Goal: Task Accomplishment & Management: Use online tool/utility

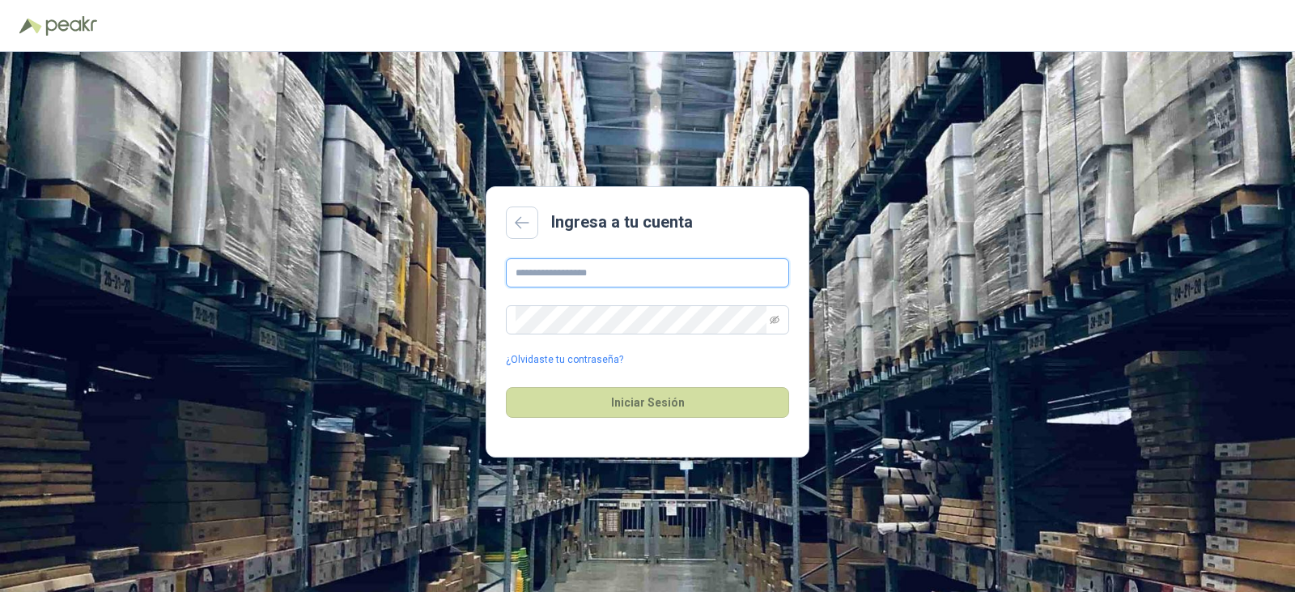
click at [572, 278] on input "text" at bounding box center [647, 272] width 283 height 29
type input "**********"
click at [506, 387] on button "Iniciar Sesión" at bounding box center [647, 402] width 283 height 31
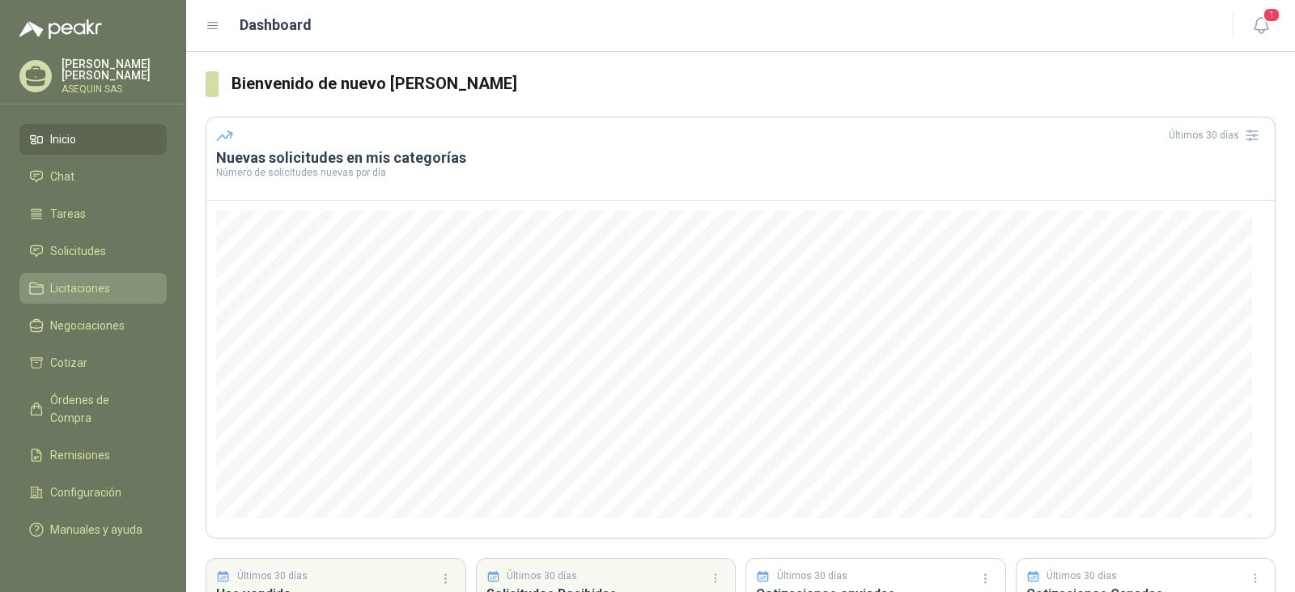
click at [88, 282] on span "Licitaciones" at bounding box center [80, 288] width 60 height 18
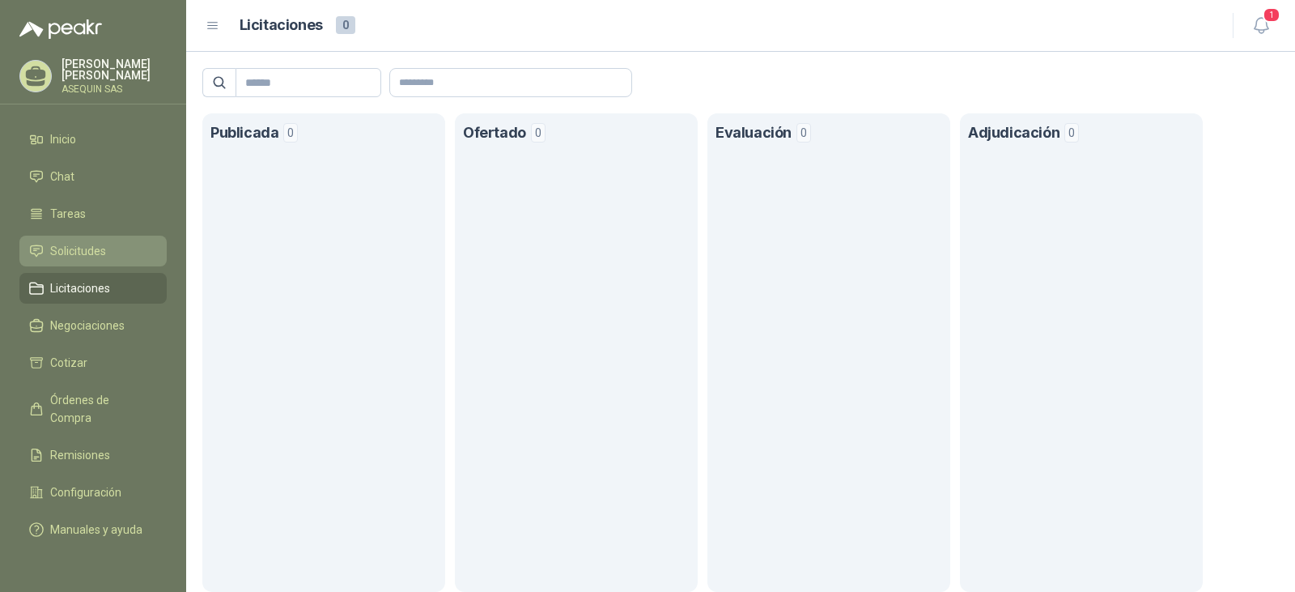
click at [78, 245] on span "Solicitudes" at bounding box center [78, 251] width 56 height 18
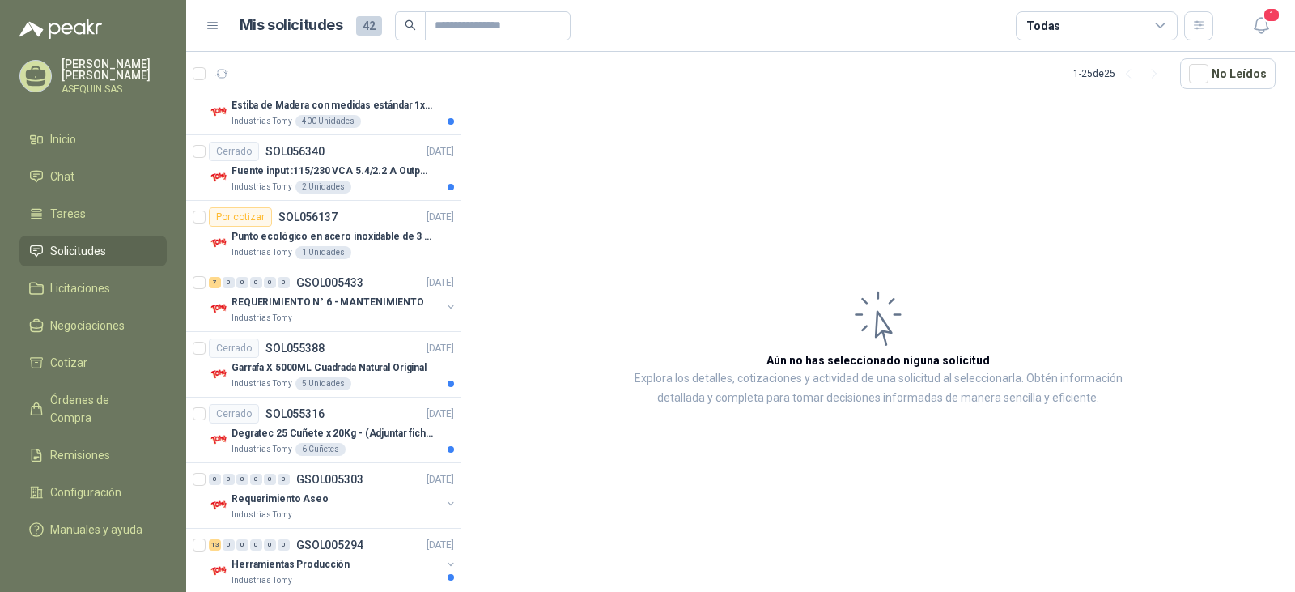
scroll to position [1309, 0]
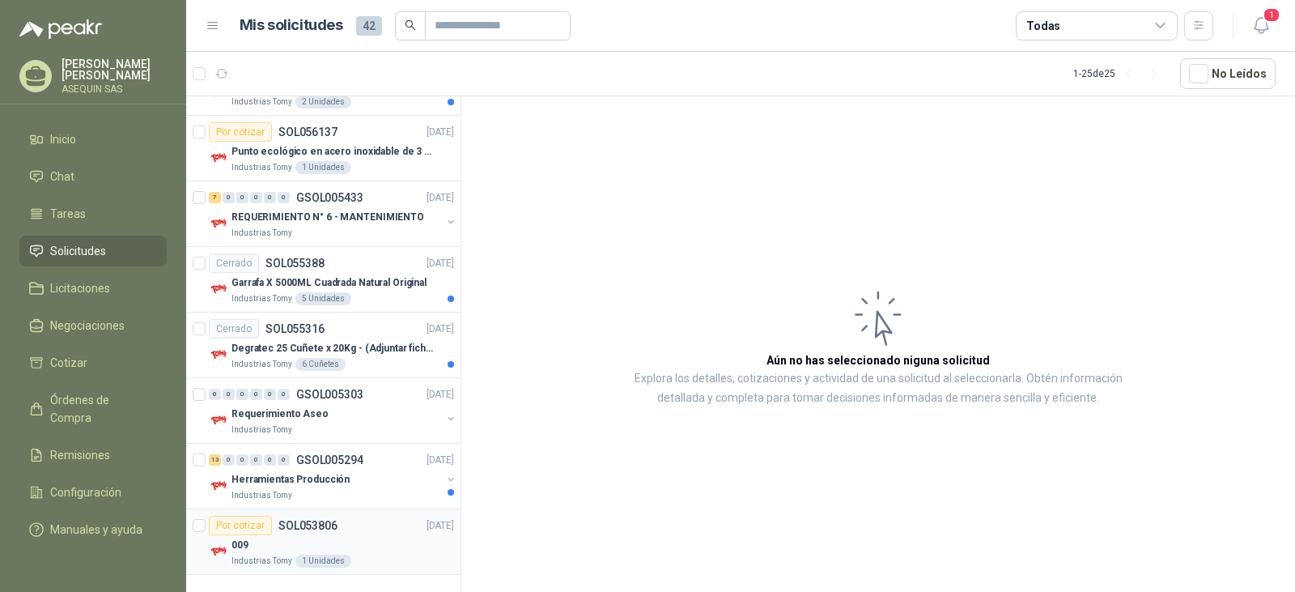
click at [246, 522] on div "Por cotizar" at bounding box center [240, 525] width 63 height 19
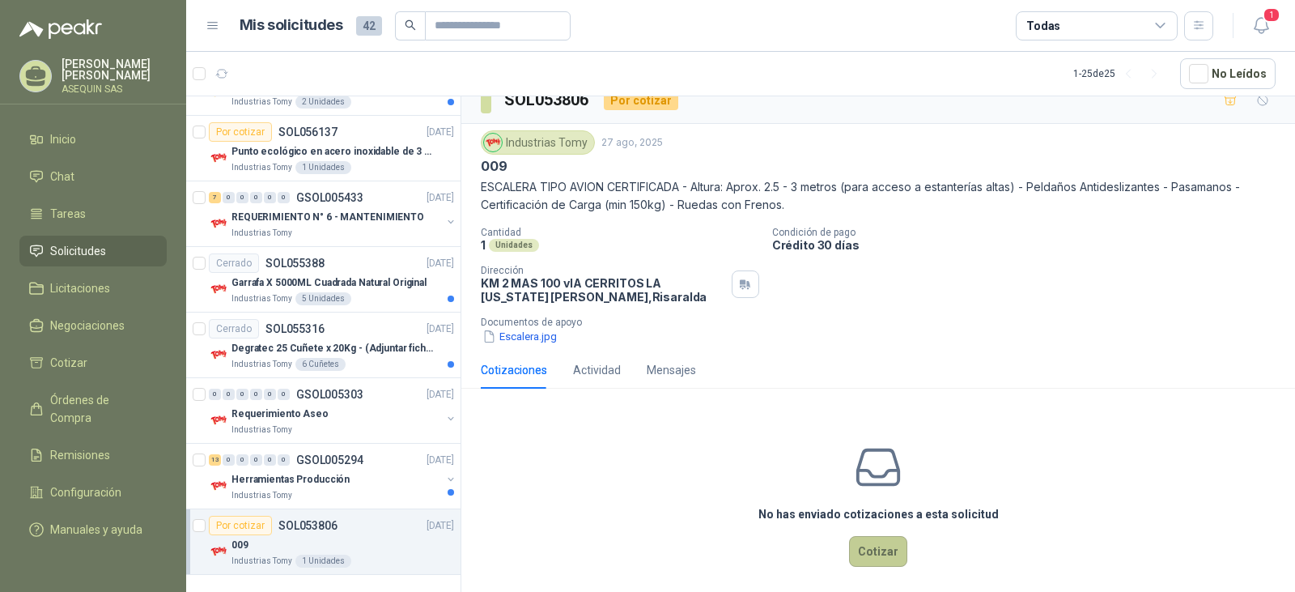
scroll to position [29, 0]
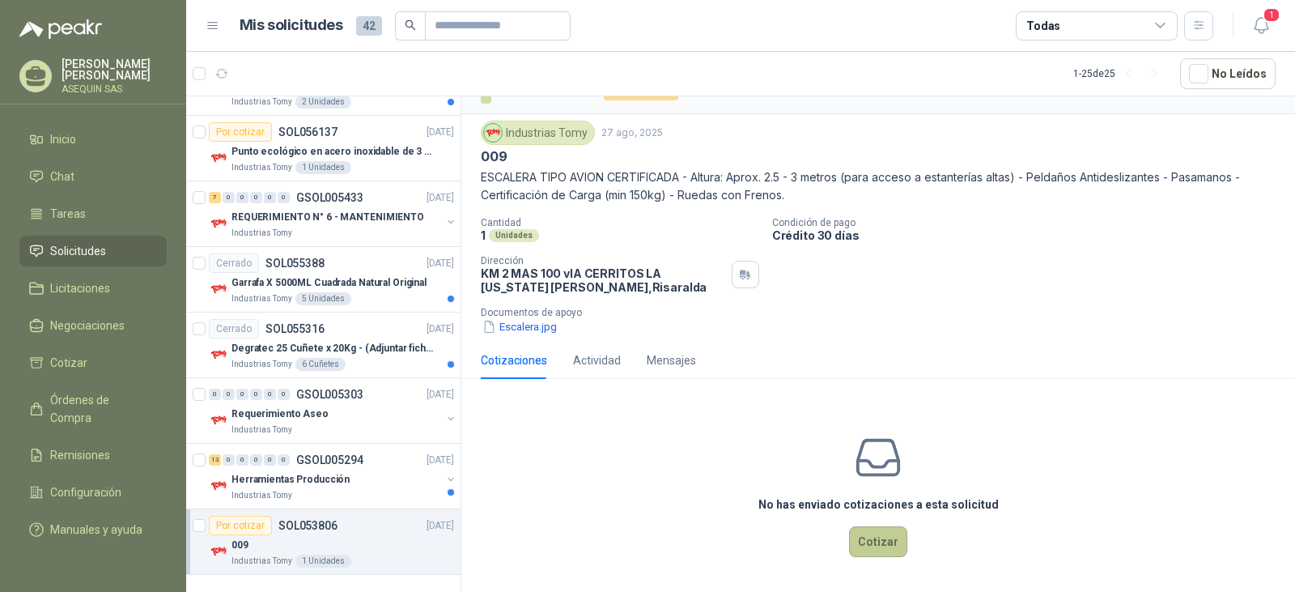
click at [862, 543] on button "Cotizar" at bounding box center [878, 541] width 58 height 31
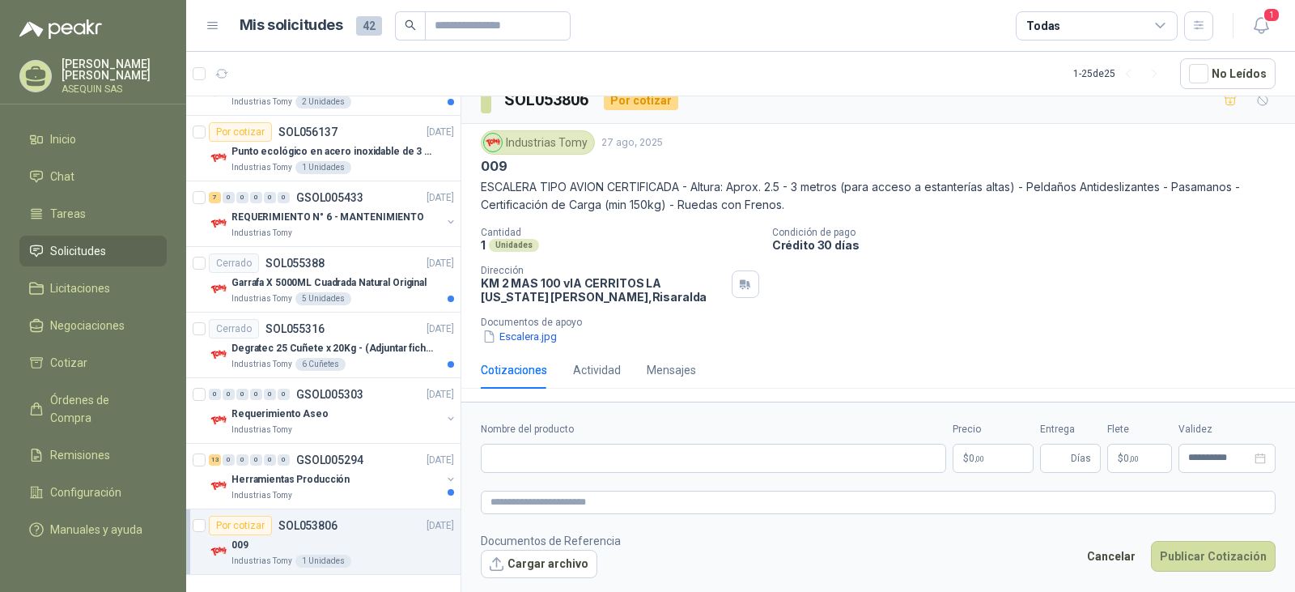
scroll to position [19, 0]
click at [564, 456] on input "Nombre del producto" at bounding box center [713, 458] width 465 height 29
type input "*"
type input "**********"
click at [1080, 459] on span "Días" at bounding box center [1081, 458] width 20 height 28
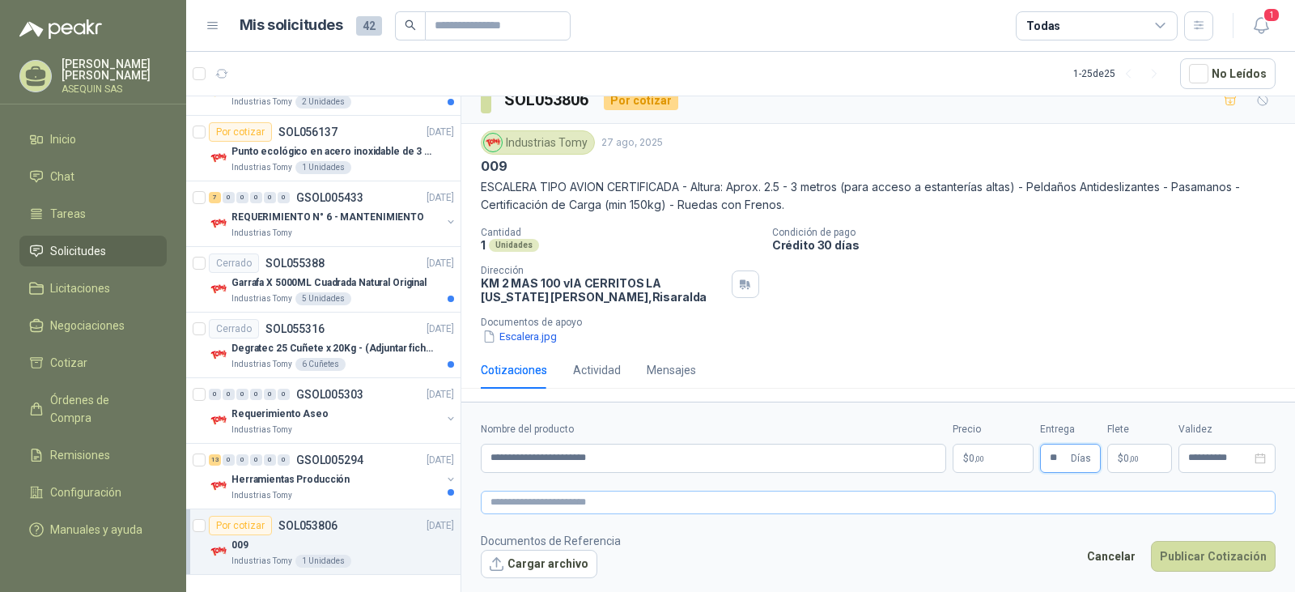
type input "**"
click at [810, 512] on textarea at bounding box center [878, 501] width 795 height 23
click at [646, 461] on input "**********" at bounding box center [713, 458] width 465 height 29
type input "**********"
click at [974, 456] on span ",00" at bounding box center [979, 458] width 10 height 9
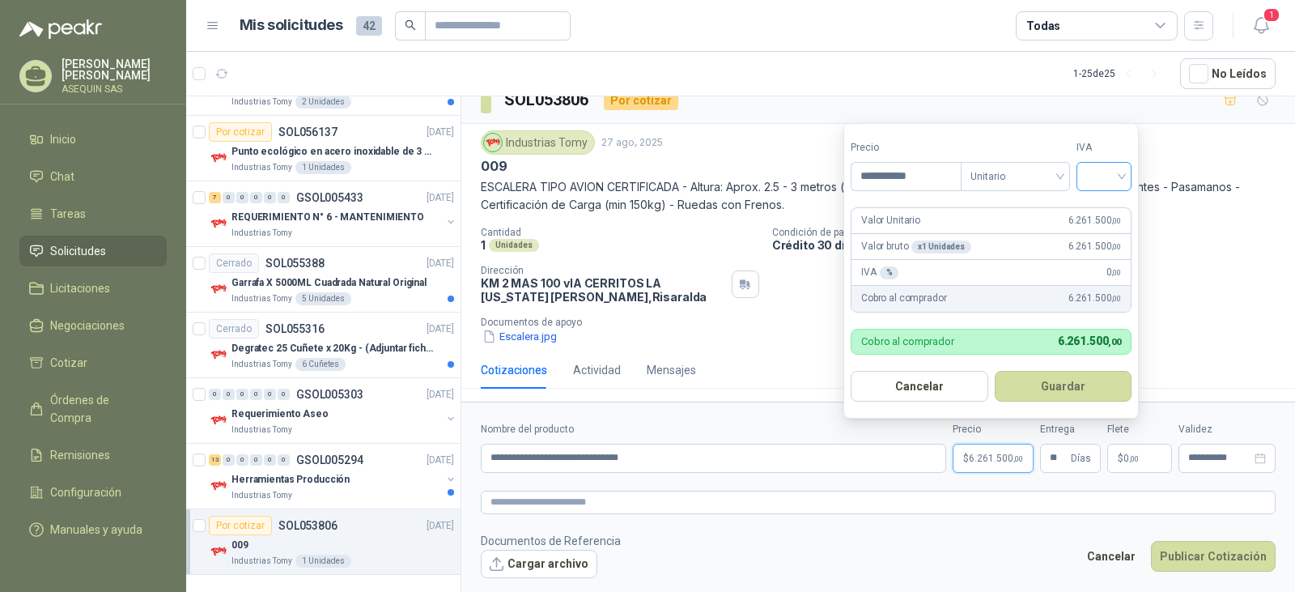
click at [1129, 172] on div at bounding box center [1103, 176] width 55 height 29
type input "**********"
click at [1102, 204] on div "19%" at bounding box center [1108, 210] width 30 height 18
click at [553, 564] on button "Cargar archivo" at bounding box center [539, 564] width 117 height 29
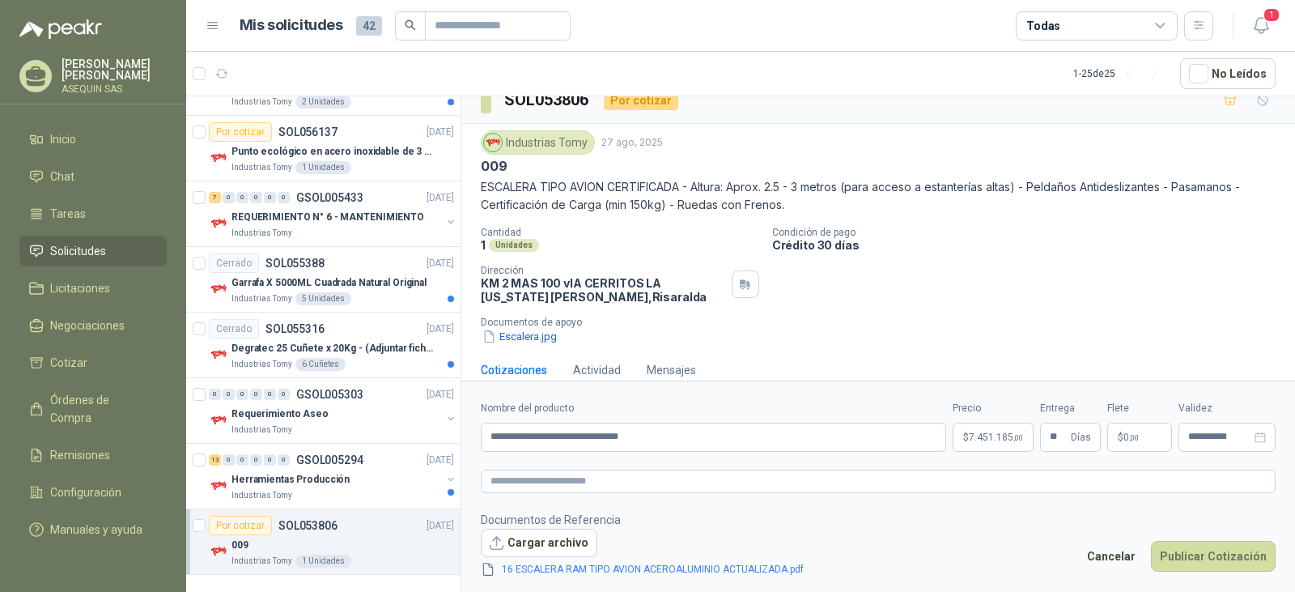
scroll to position [29, 0]
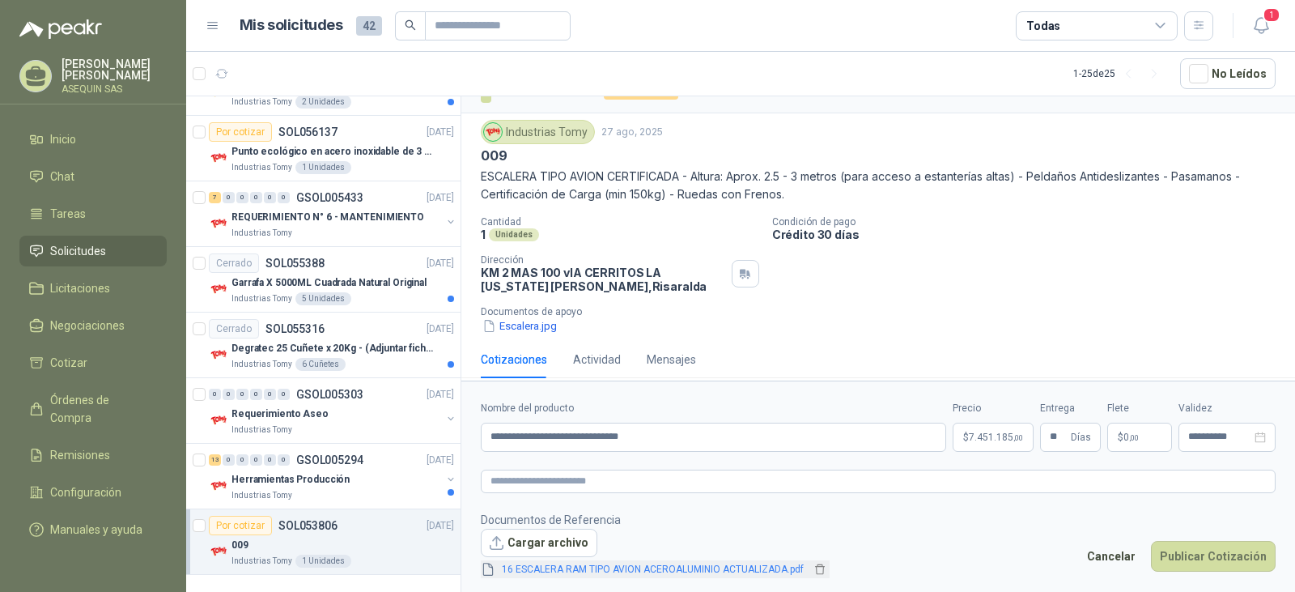
click at [605, 568] on link "16 ESCALERA RAM TIPO AVION ACEROALUMINIO ACTUALIZADA.pdf" at bounding box center [652, 569] width 315 height 15
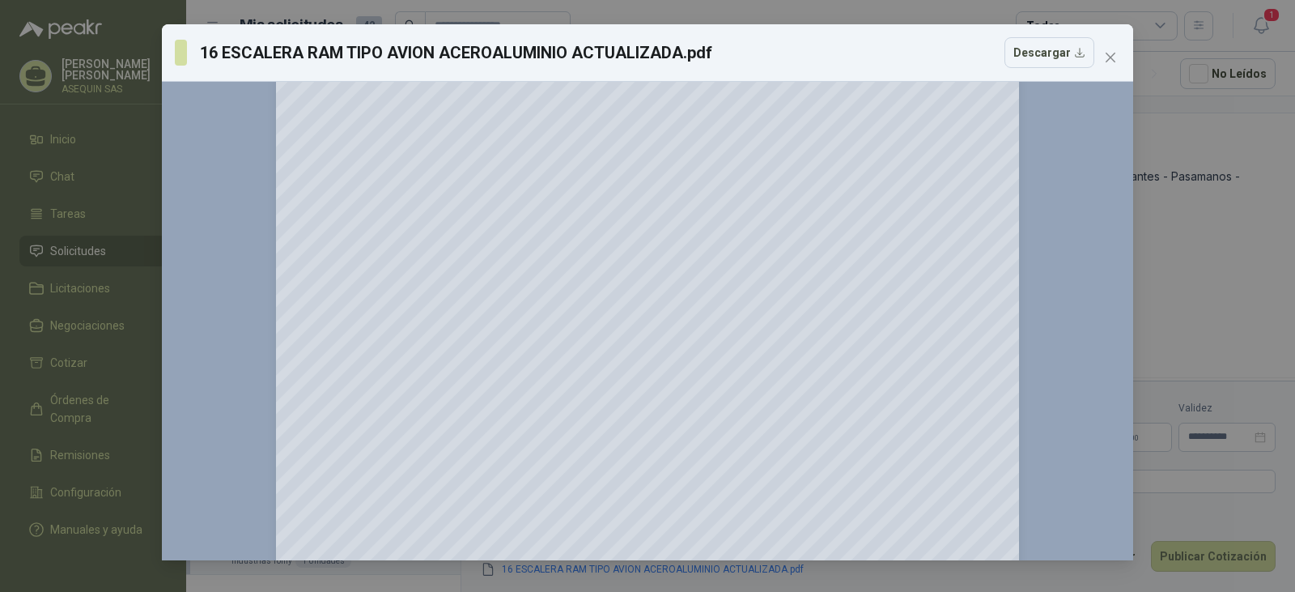
scroll to position [0, 0]
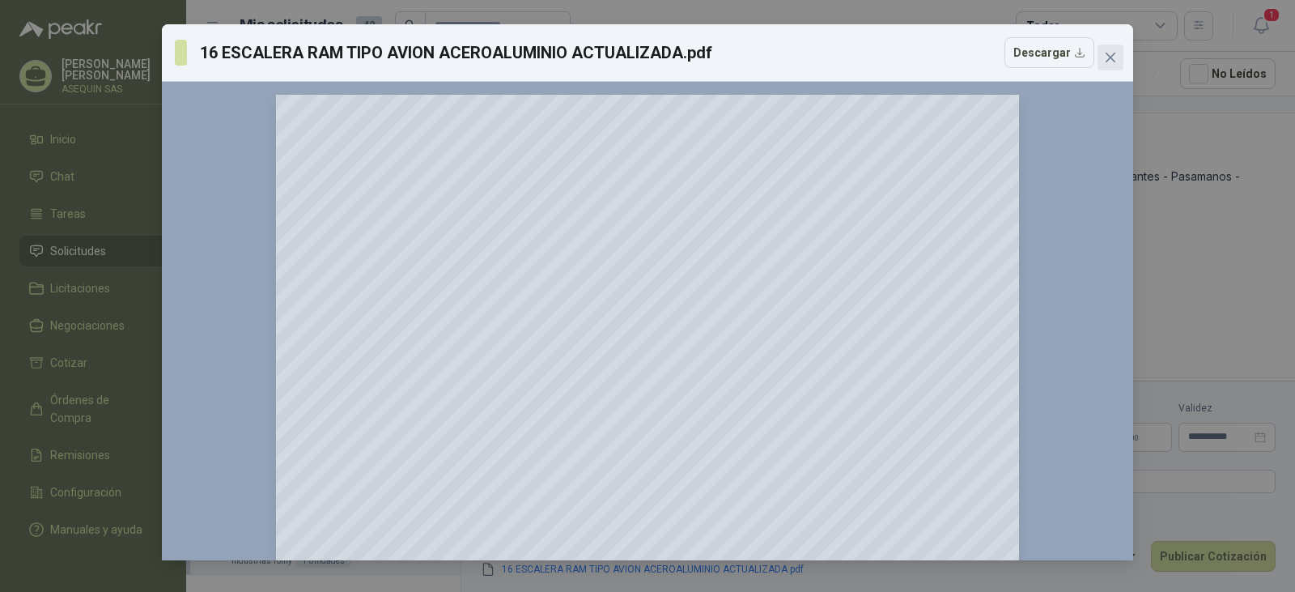
click at [1106, 60] on icon "close" at bounding box center [1110, 57] width 13 height 13
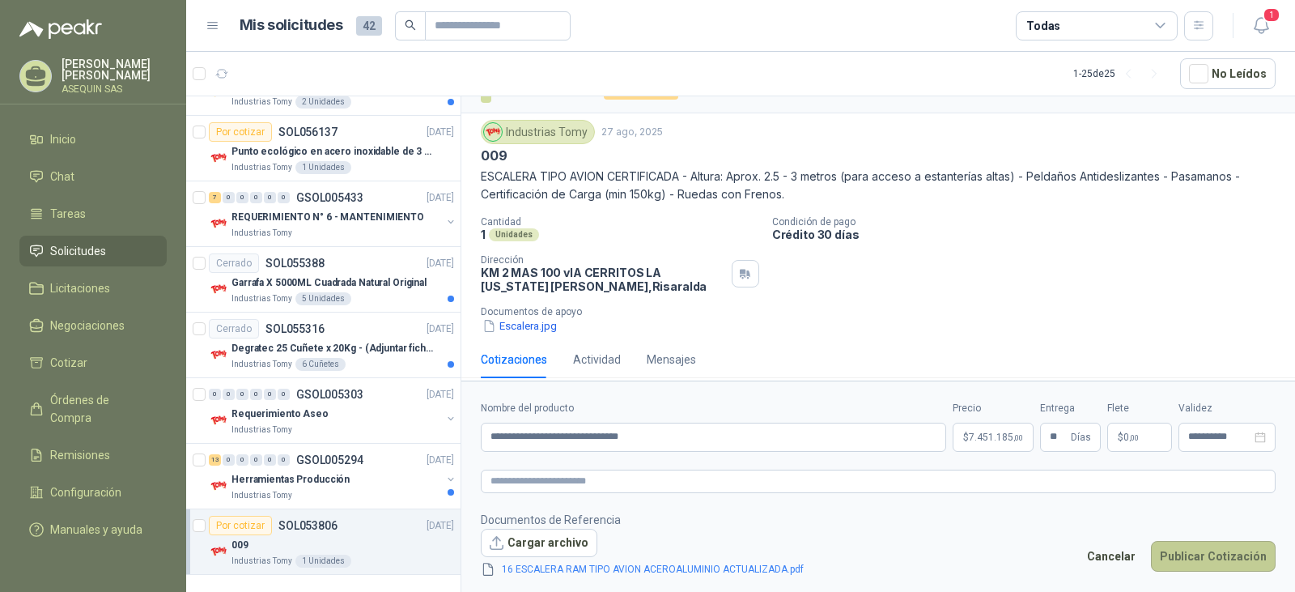
click at [1195, 556] on button "Publicar Cotización" at bounding box center [1213, 556] width 125 height 31
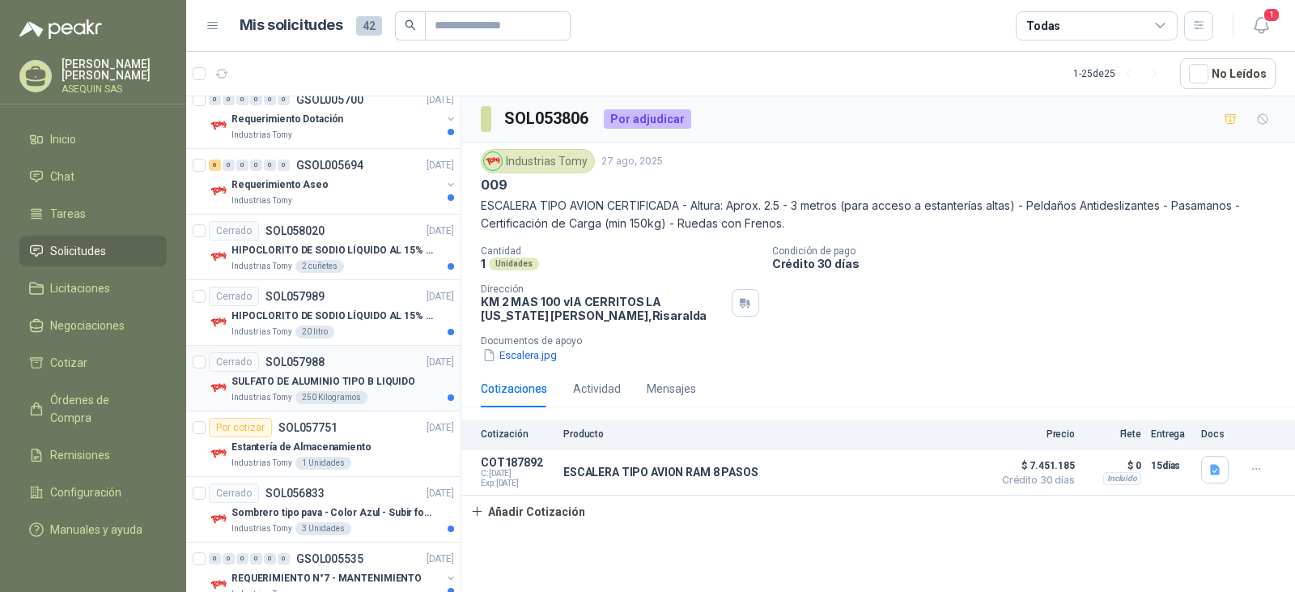
scroll to position [580, 0]
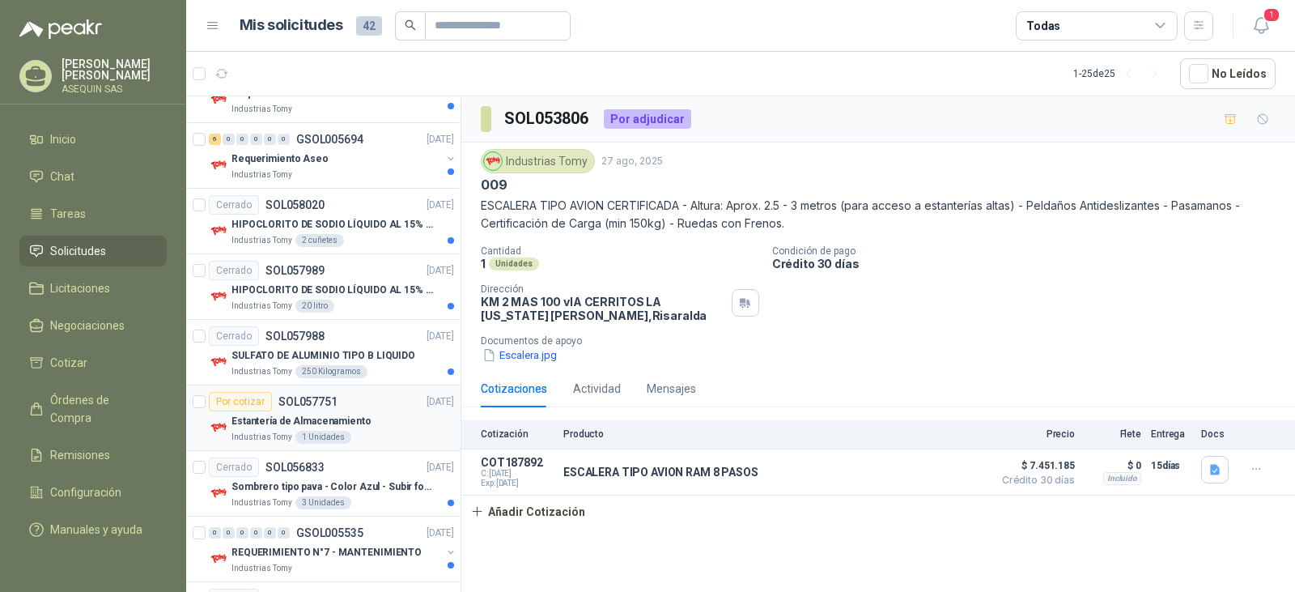
click at [231, 401] on div "Por cotizar" at bounding box center [240, 401] width 63 height 19
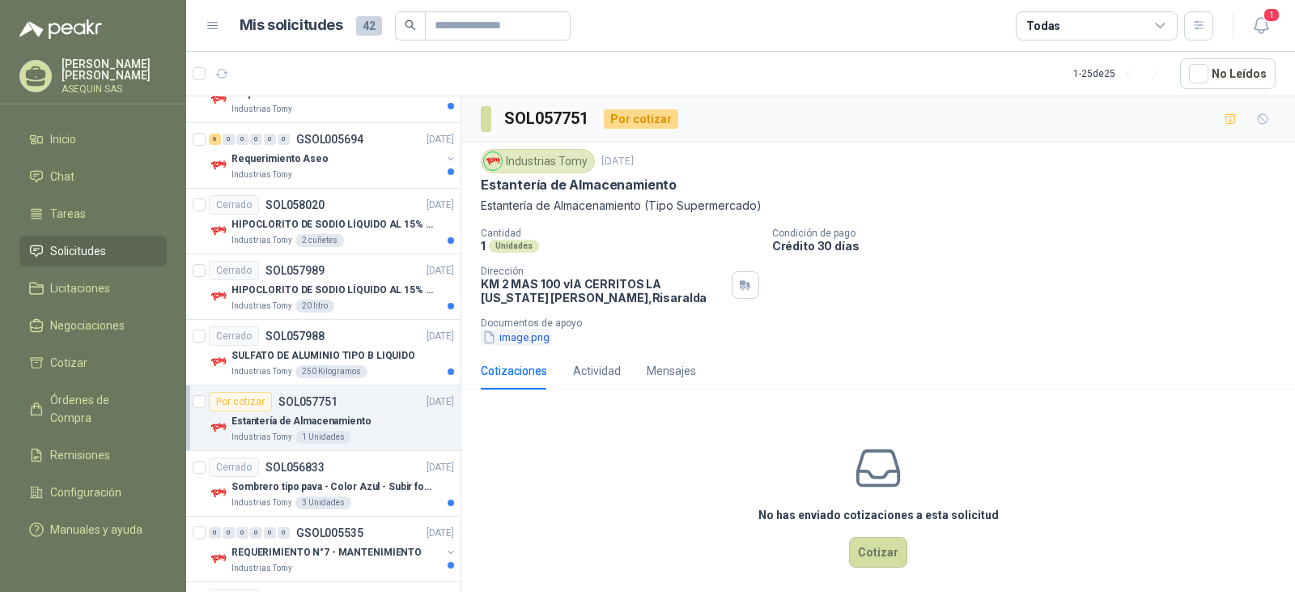
click at [507, 339] on button "image.png" at bounding box center [516, 337] width 70 height 17
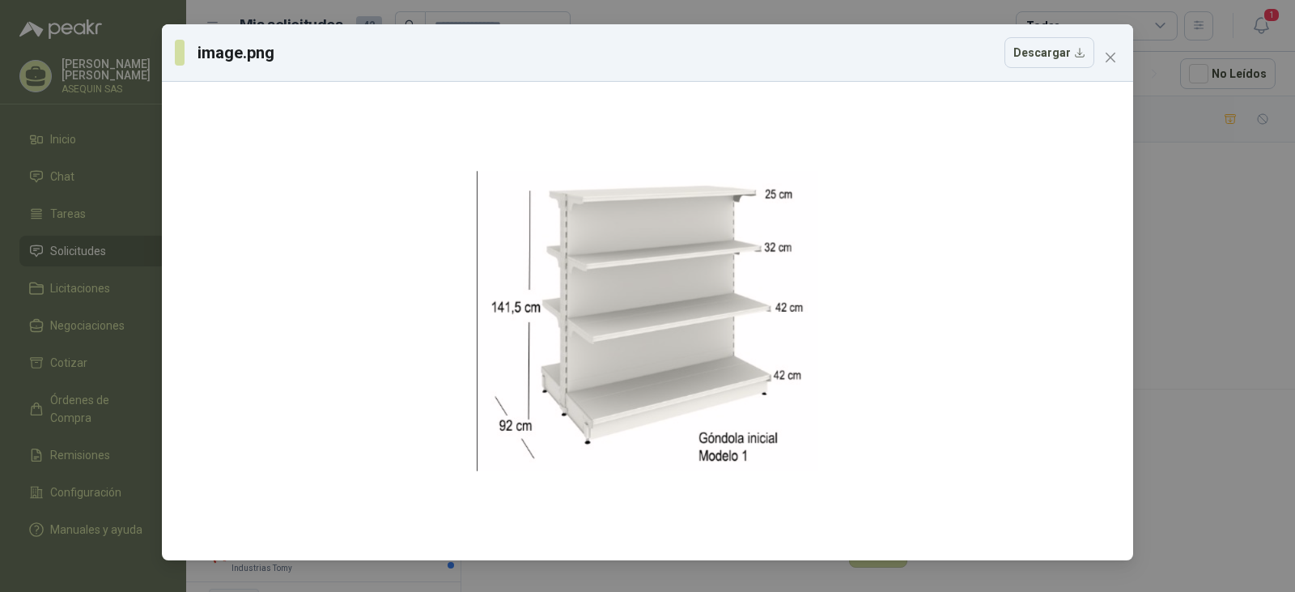
click at [1112, 54] on icon "close" at bounding box center [1110, 57] width 13 height 13
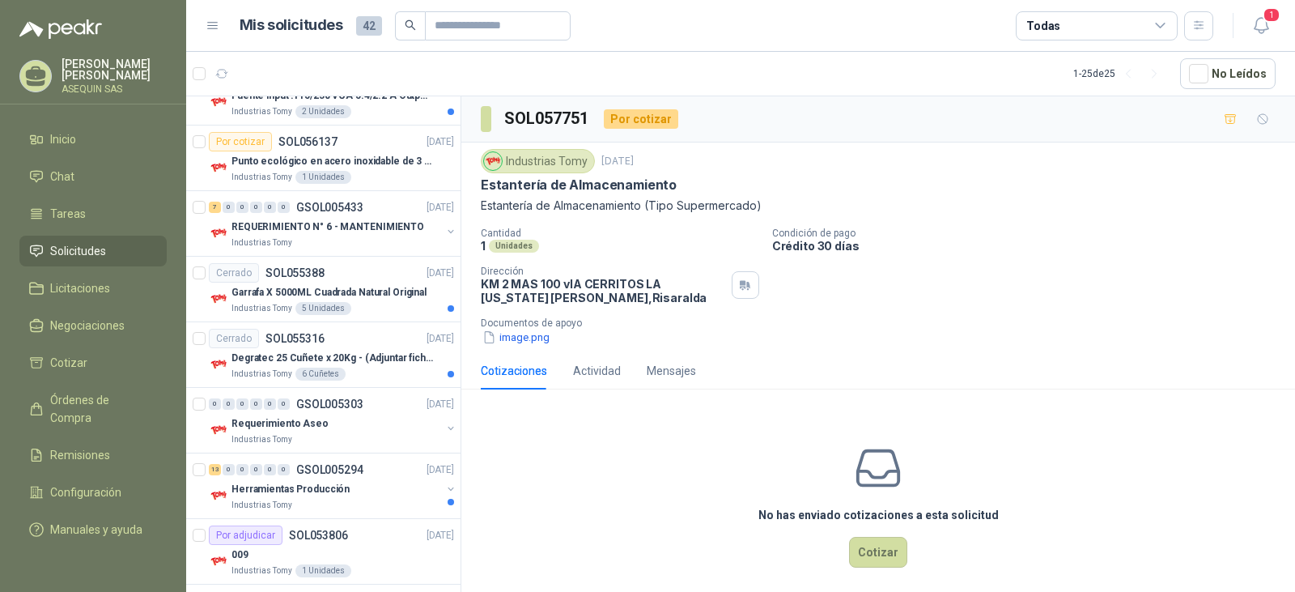
scroll to position [1309, 0]
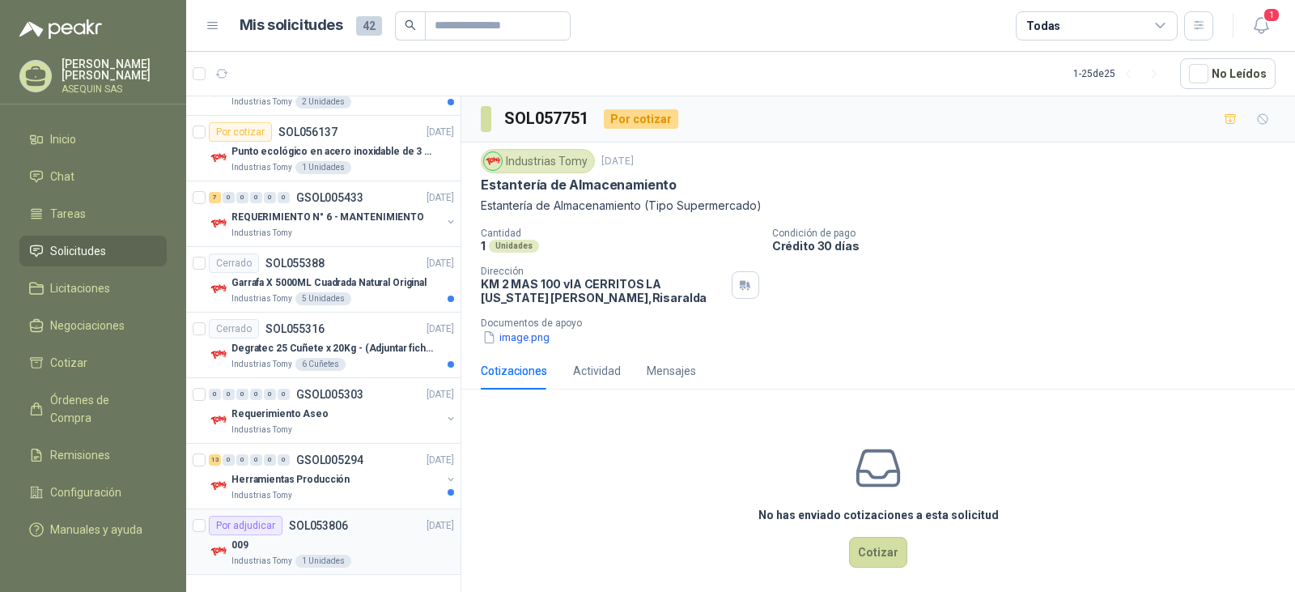
click at [258, 526] on div "Por adjudicar" at bounding box center [246, 525] width 74 height 19
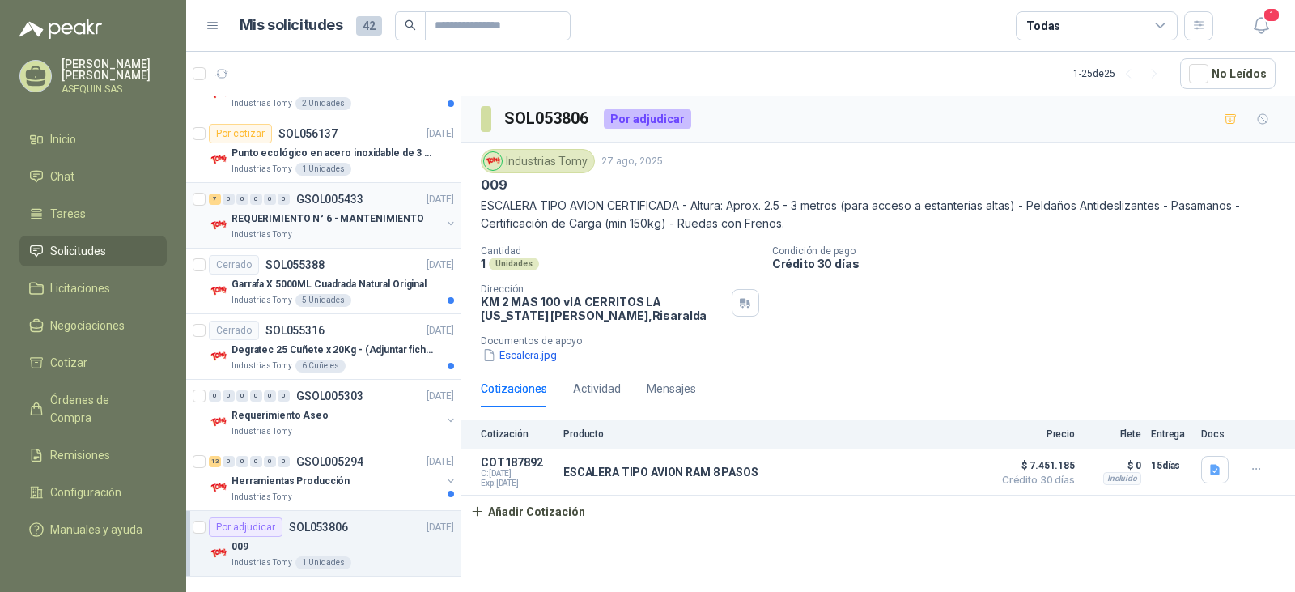
scroll to position [1309, 0]
click at [659, 471] on p "ESCALERA TIPO AVION RAM 8 PASOS" at bounding box center [660, 471] width 195 height 13
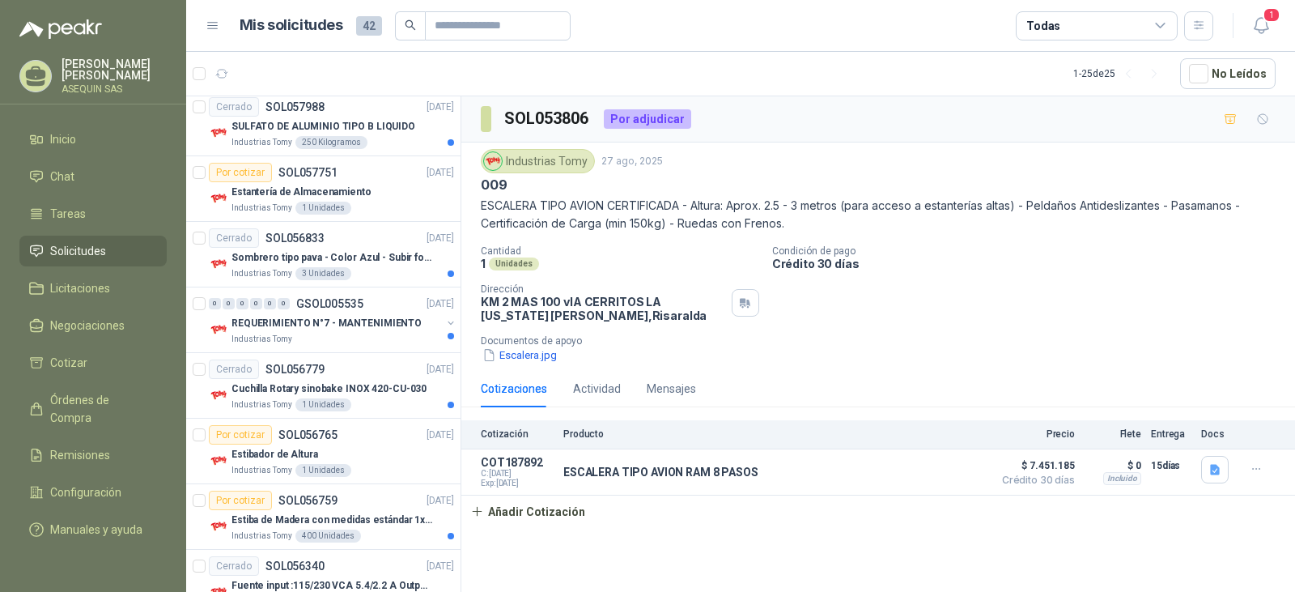
scroll to position [405, 0]
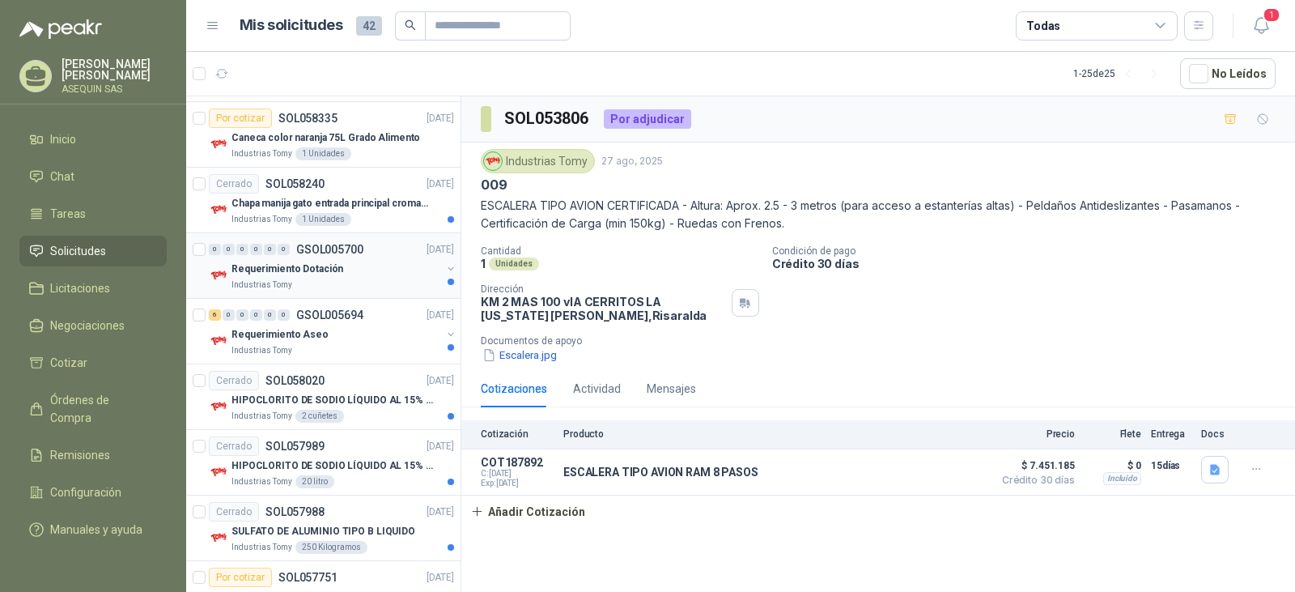
click at [292, 260] on div "Requerimiento Dotación" at bounding box center [336, 268] width 210 height 19
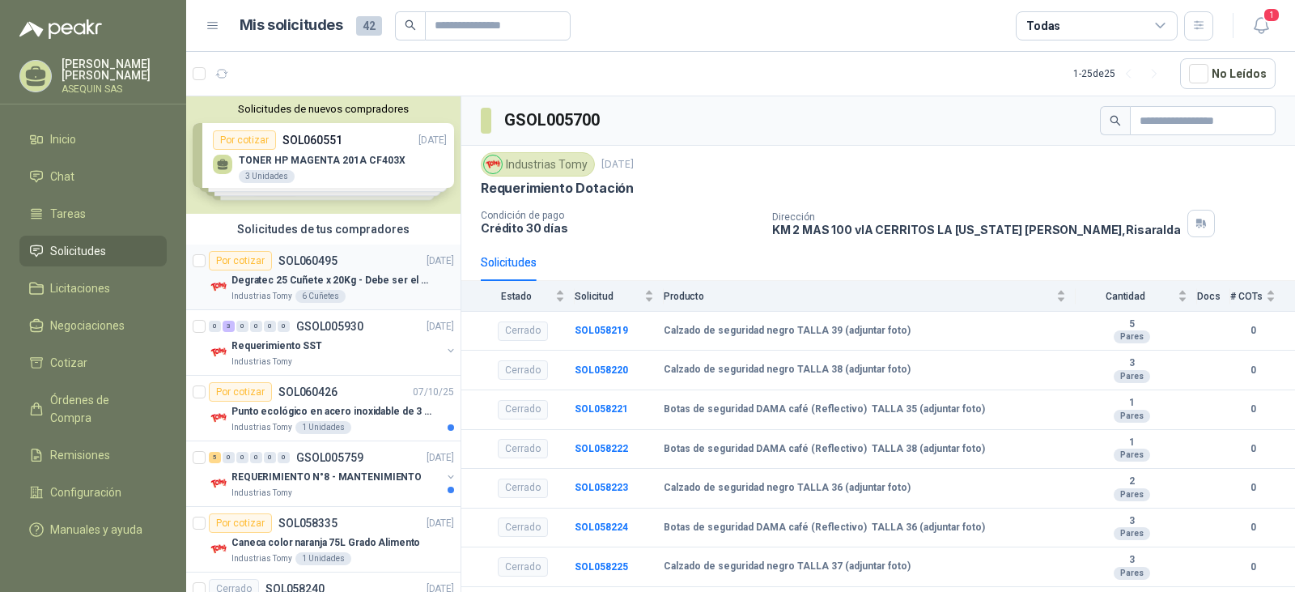
click at [305, 281] on p "Degratec 25 Cuñete x 20Kg - Debe ser el de Tecnas (por ahora homologado) - (Adj…" at bounding box center [332, 280] width 202 height 15
